Goal: Information Seeking & Learning: Learn about a topic

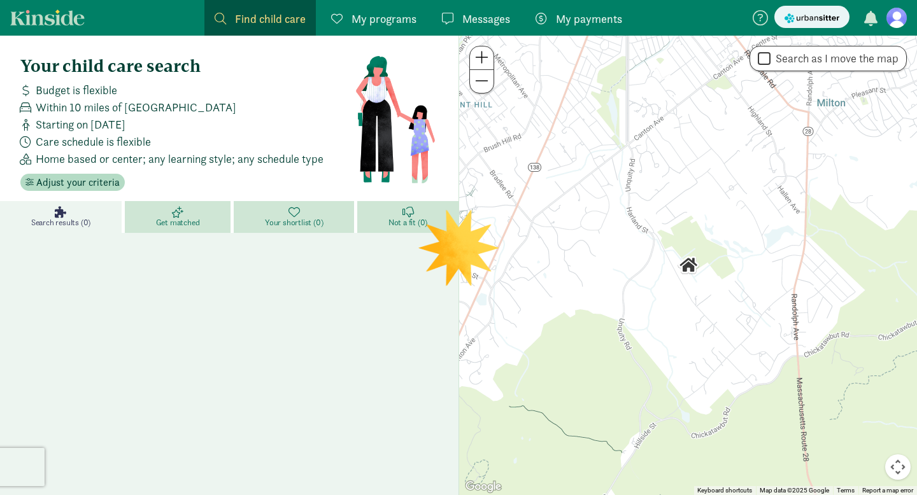
click at [897, 26] on figure at bounding box center [896, 18] width 20 height 20
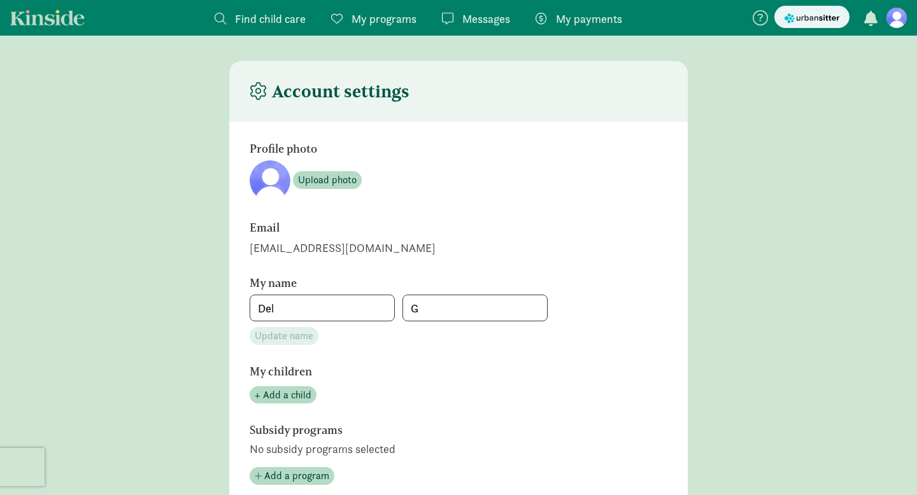
click at [246, 18] on span "Find child care" at bounding box center [270, 18] width 71 height 17
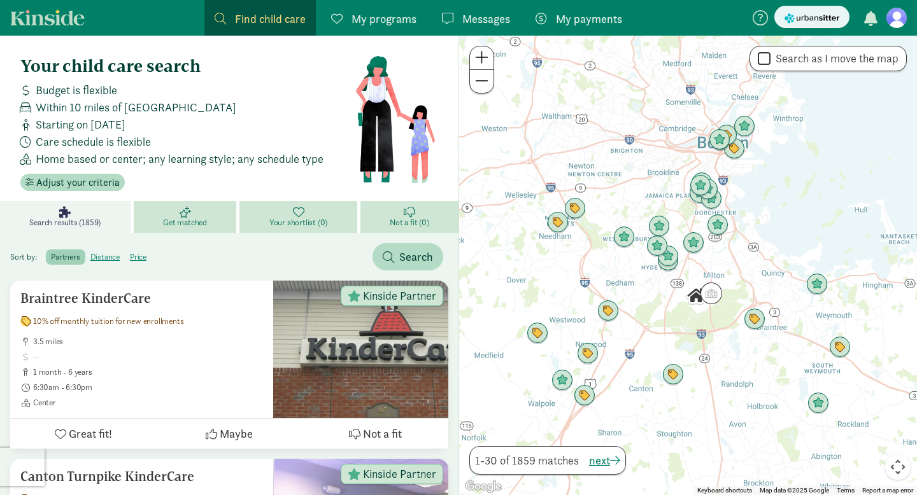
click at [237, 25] on span "Find child care" at bounding box center [270, 18] width 71 height 17
click at [245, 21] on span "Find child care" at bounding box center [270, 18] width 71 height 17
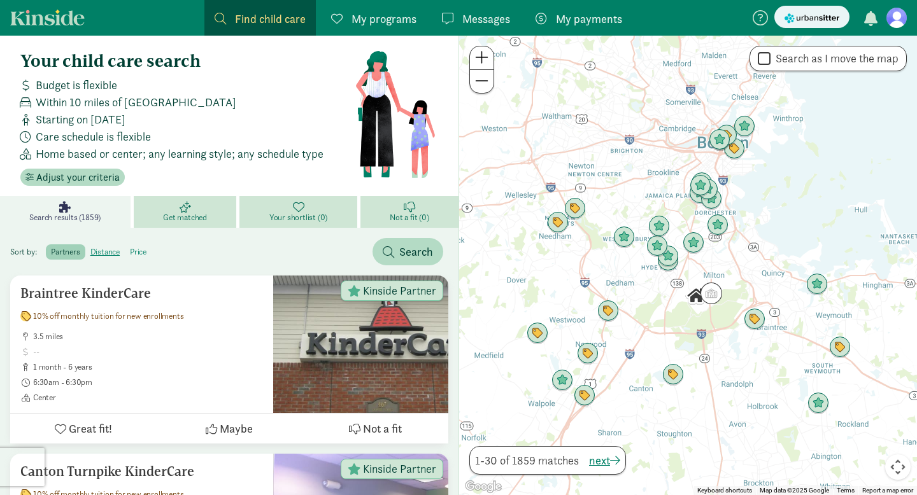
scroll to position [6, 0]
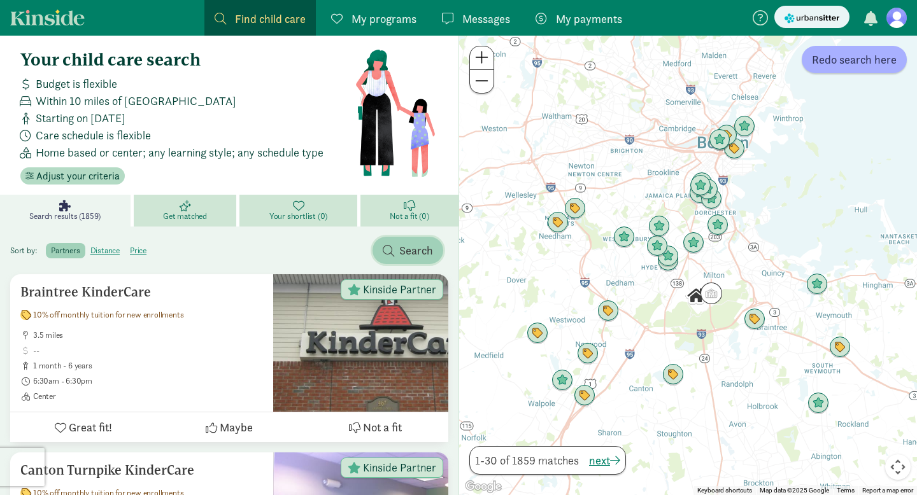
click at [411, 256] on span "Search" at bounding box center [416, 250] width 34 height 17
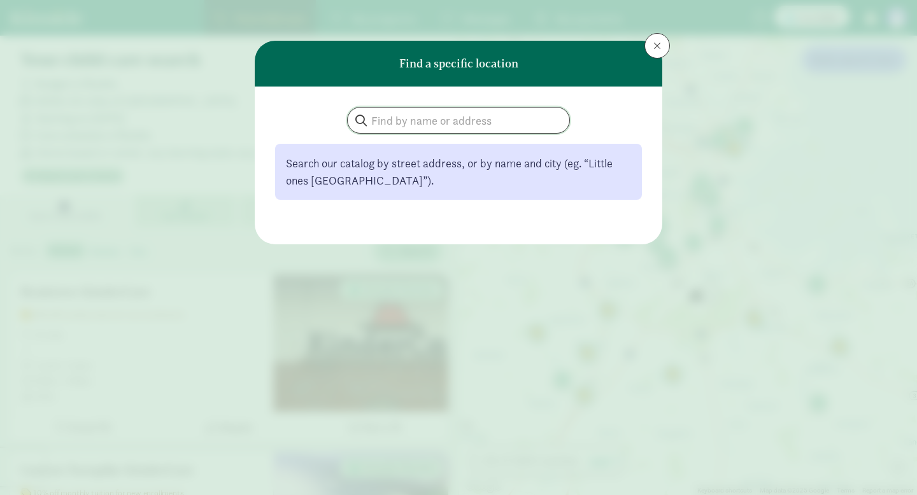
click at [416, 121] on input "search" at bounding box center [459, 120] width 222 height 25
paste input "pearl's palace"
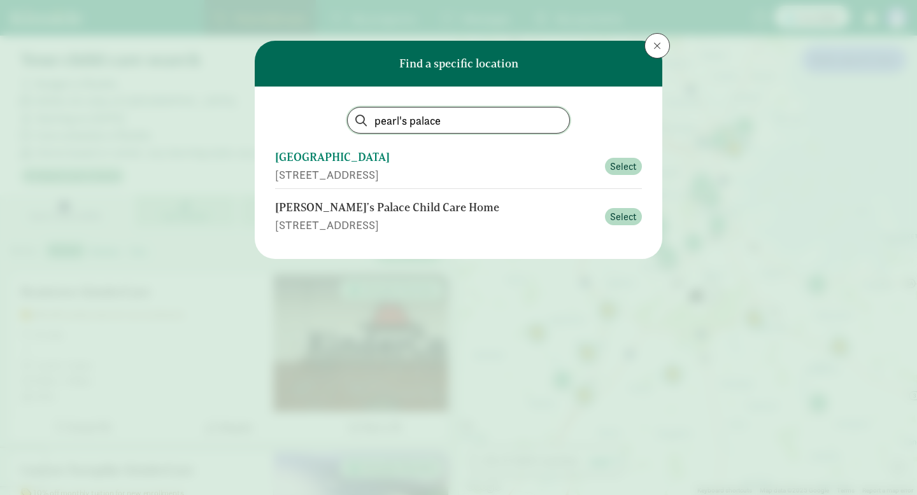
type input "pearl's palace"
click at [300, 158] on div "Pearl's Palace" at bounding box center [436, 157] width 322 height 17
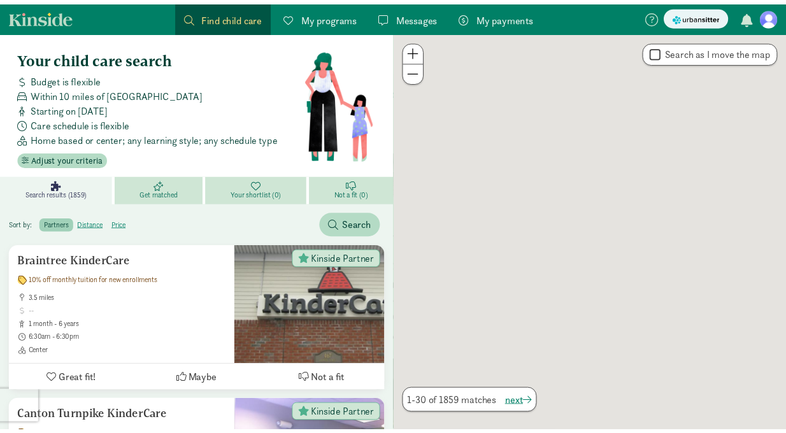
scroll to position [6, 0]
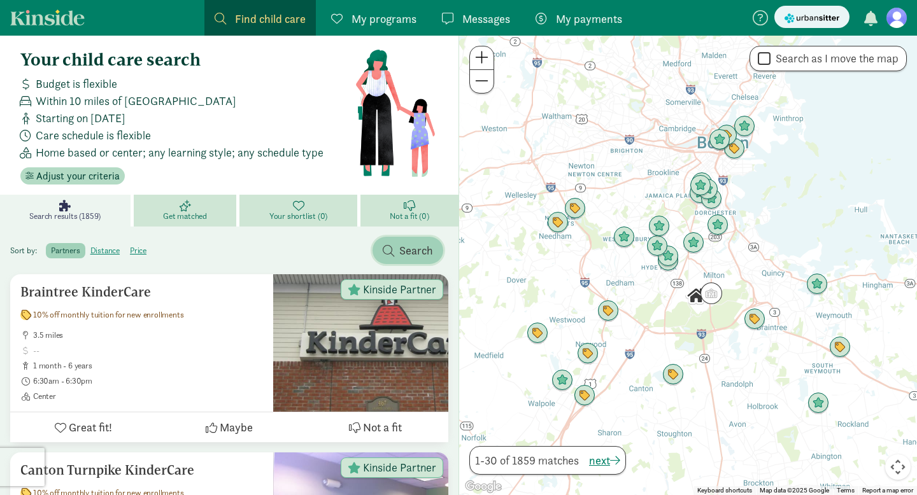
click at [420, 252] on span "Search" at bounding box center [416, 250] width 34 height 17
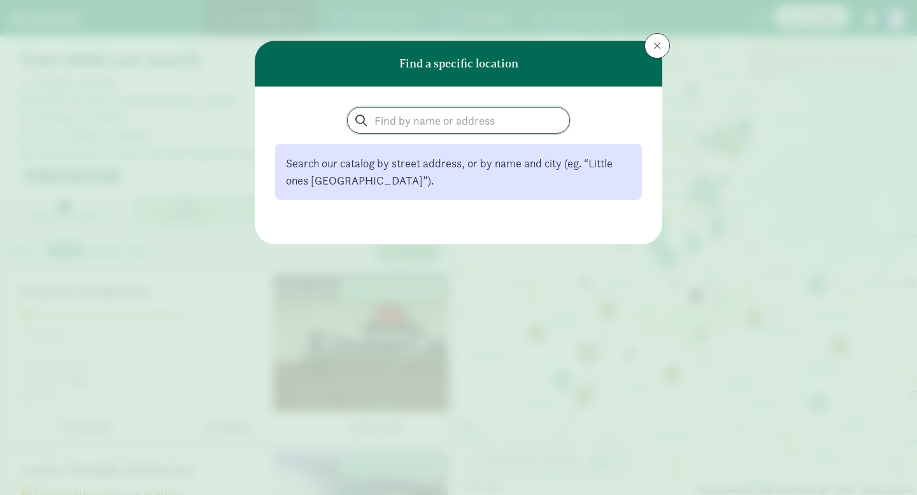
click at [392, 115] on input "search" at bounding box center [459, 120] width 222 height 25
paste input "pearl's palace"
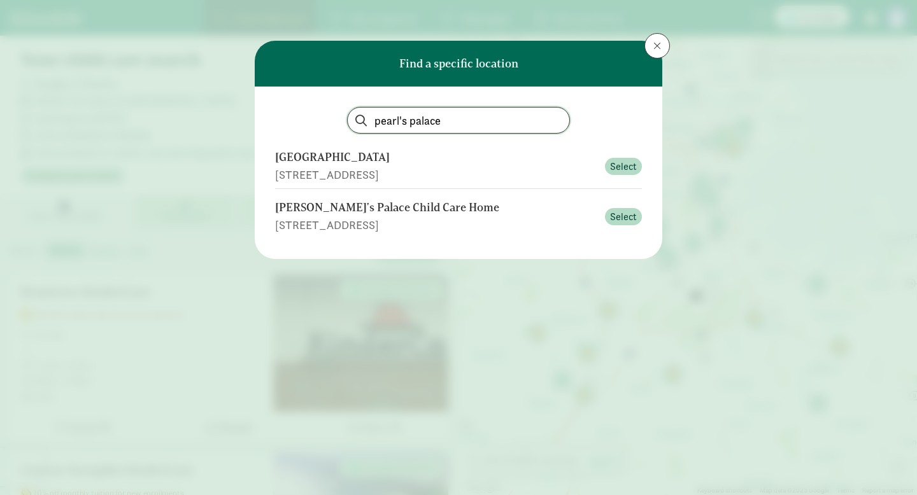
type input "pearl's palace"
